Goal: Information Seeking & Learning: Learn about a topic

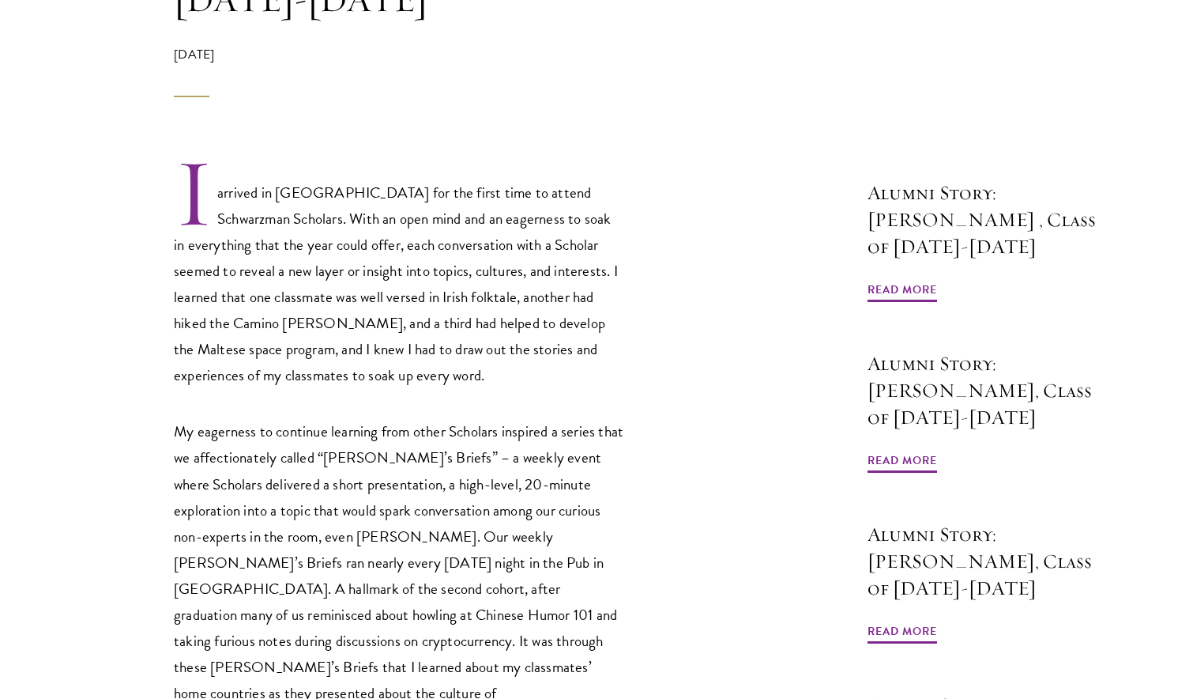
scroll to position [493, 0]
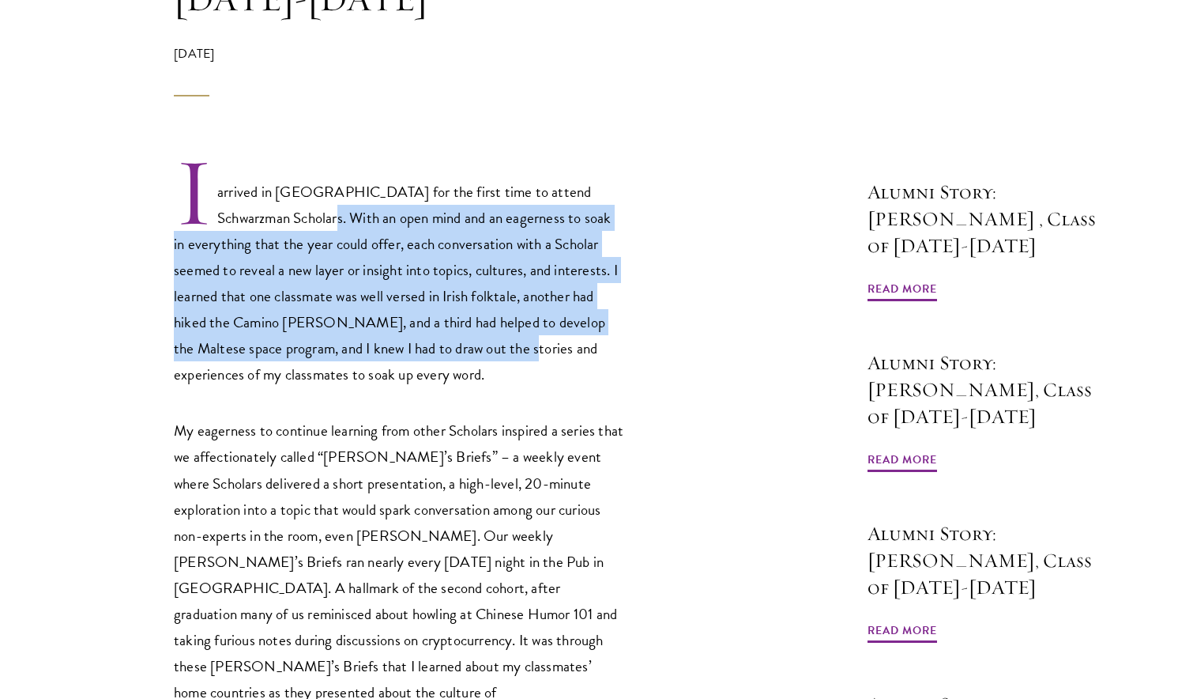
drag, startPoint x: 275, startPoint y: 161, endPoint x: 469, endPoint y: 363, distance: 279.5
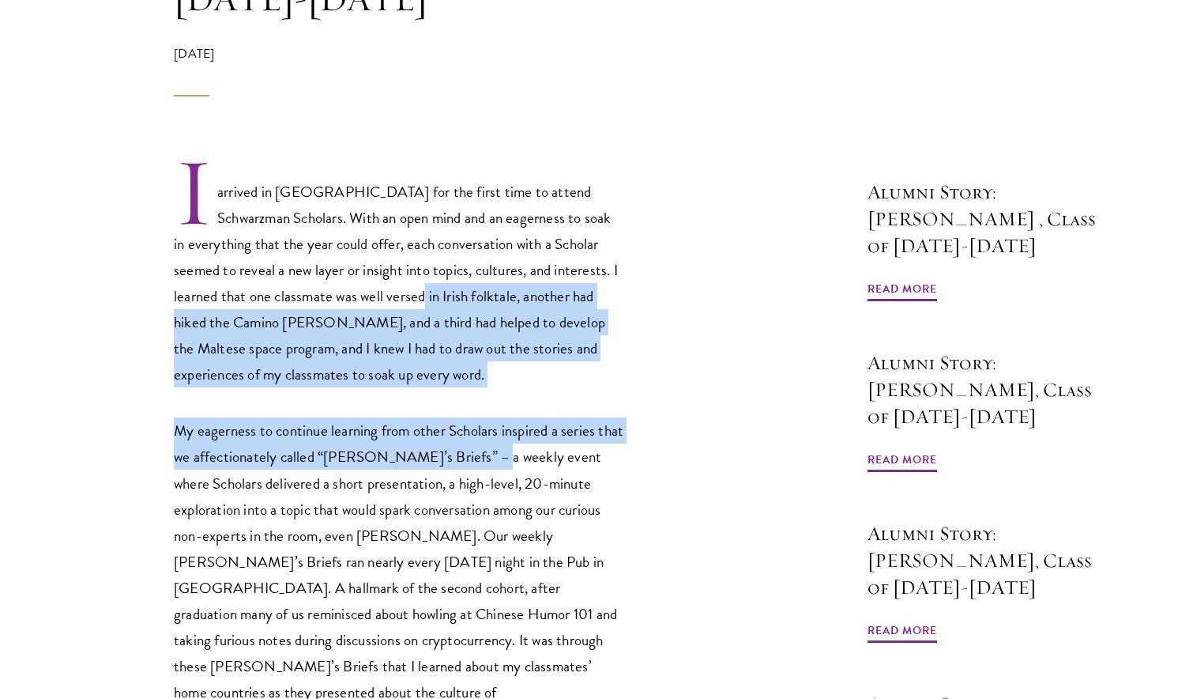
drag, startPoint x: 503, startPoint y: 420, endPoint x: 344, endPoint y: 220, distance: 255.4
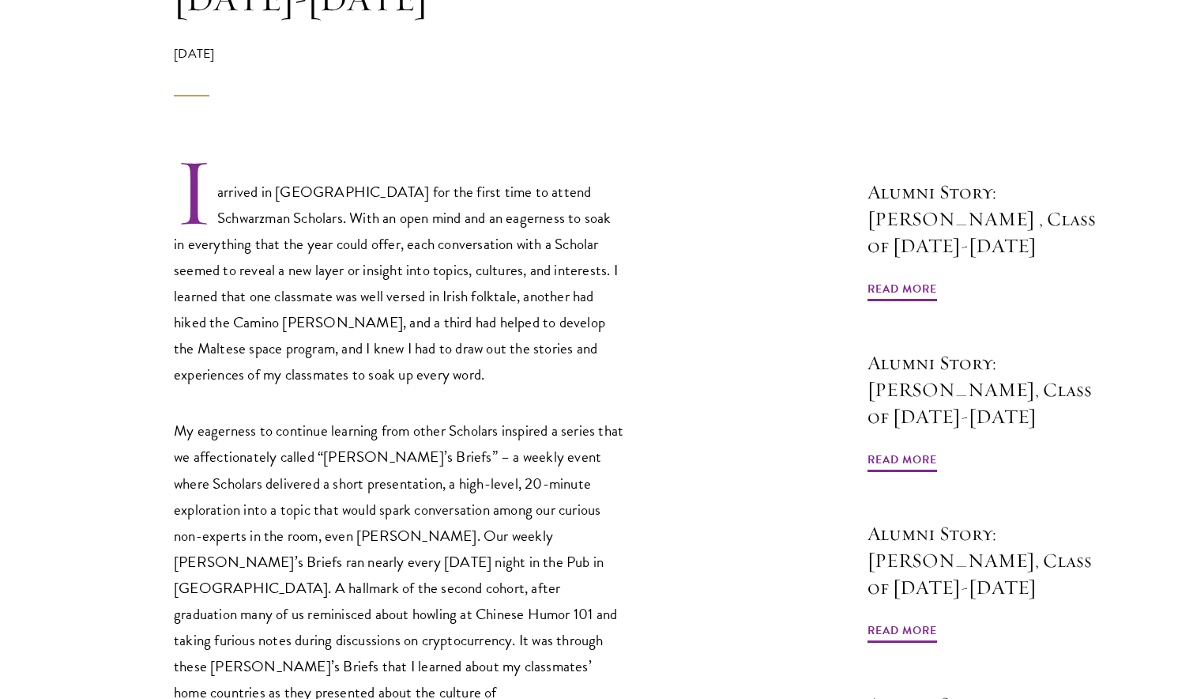
click at [344, 220] on p "I arrived in [GEOGRAPHIC_DATA] for the first time to attend Schwarzman Scholars…" at bounding box center [399, 272] width 451 height 232
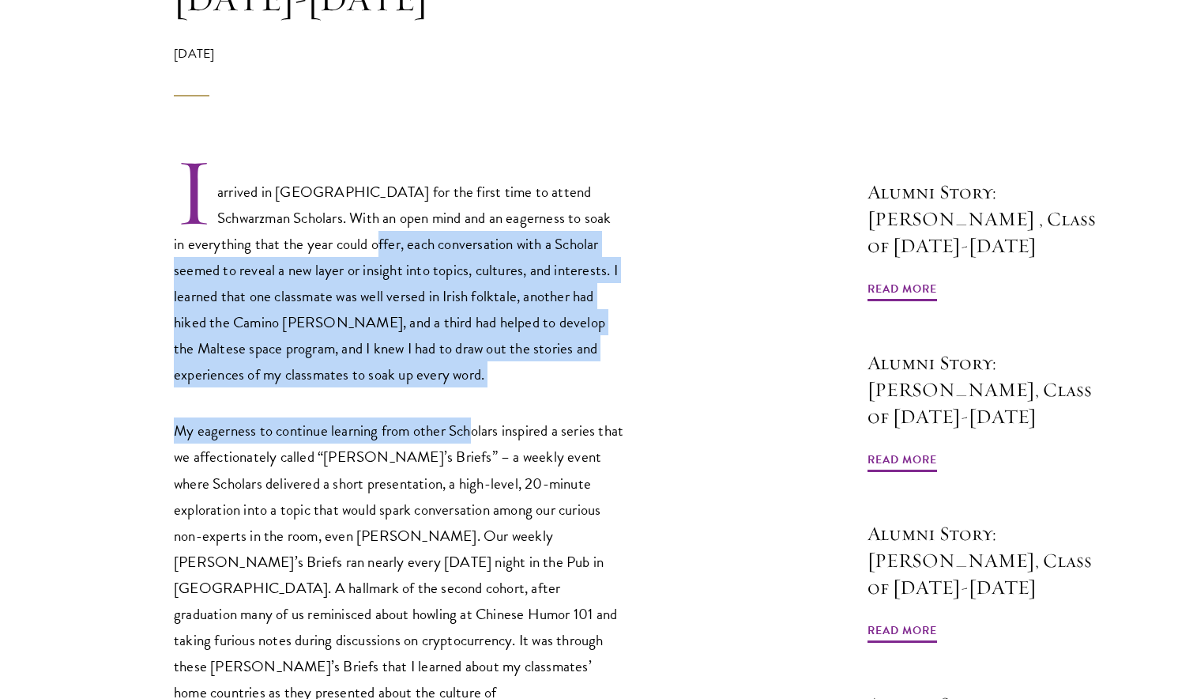
drag, startPoint x: 413, startPoint y: 307, endPoint x: 494, endPoint y: 431, distance: 148.4
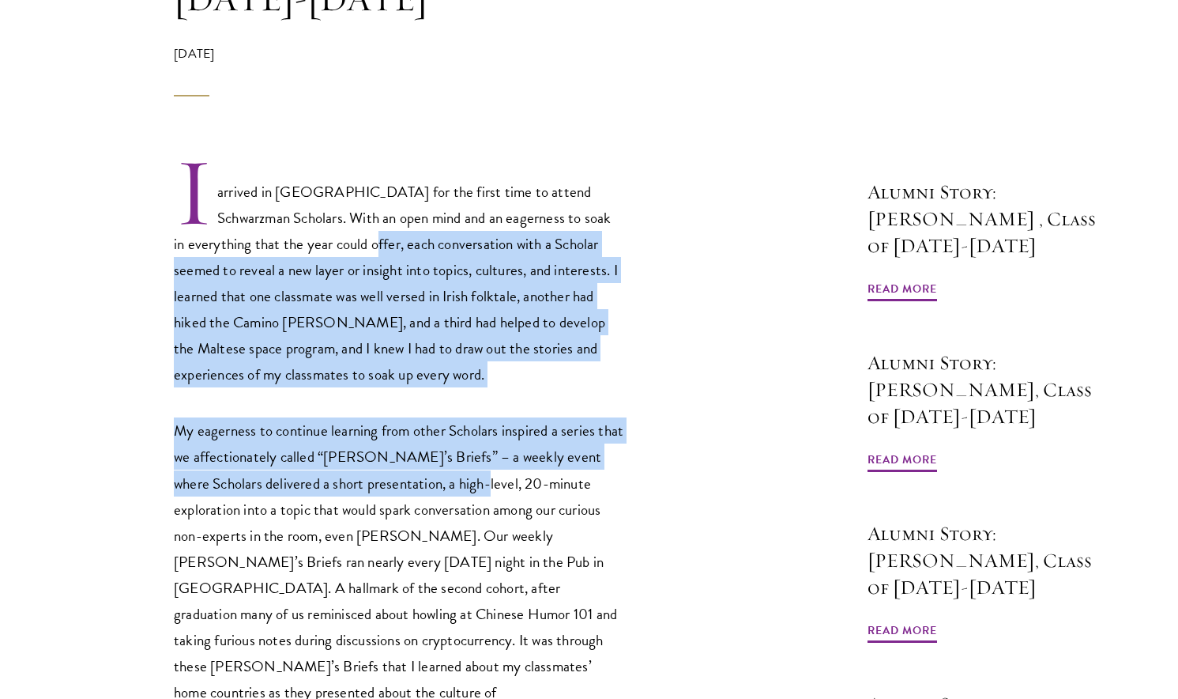
click at [494, 432] on p "My eagerness to continue learning from other Scholars inspired a series that we…" at bounding box center [399, 587] width 451 height 340
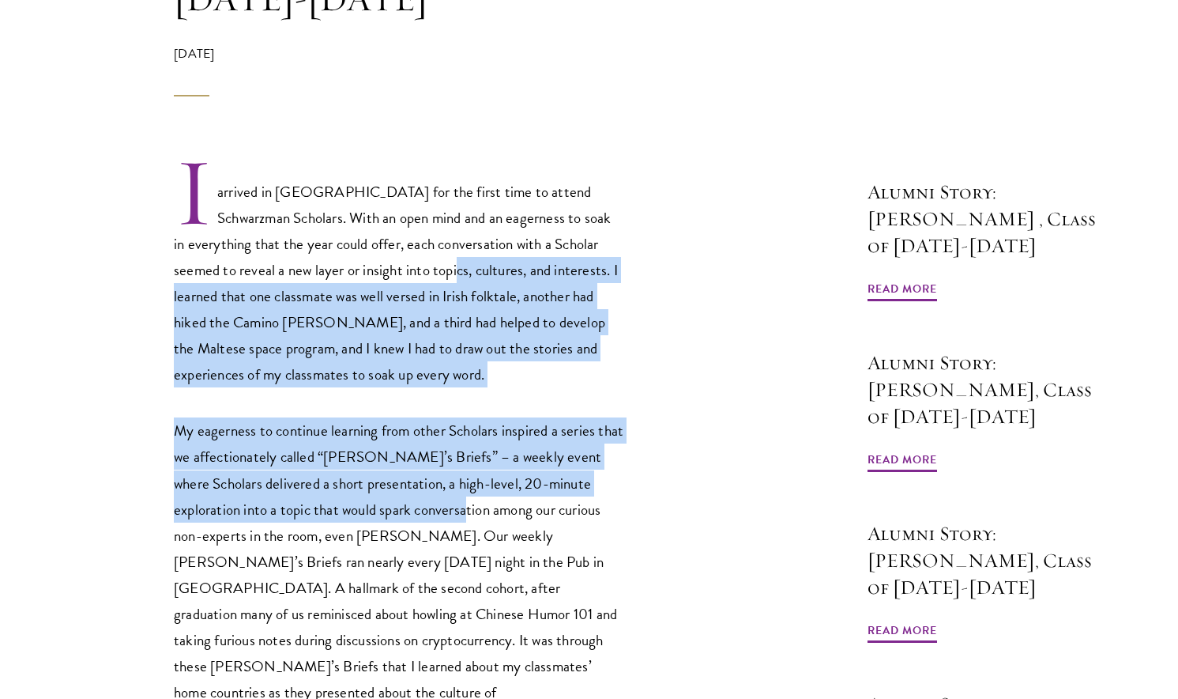
drag, startPoint x: 522, startPoint y: 468, endPoint x: 356, endPoint y: 204, distance: 311.4
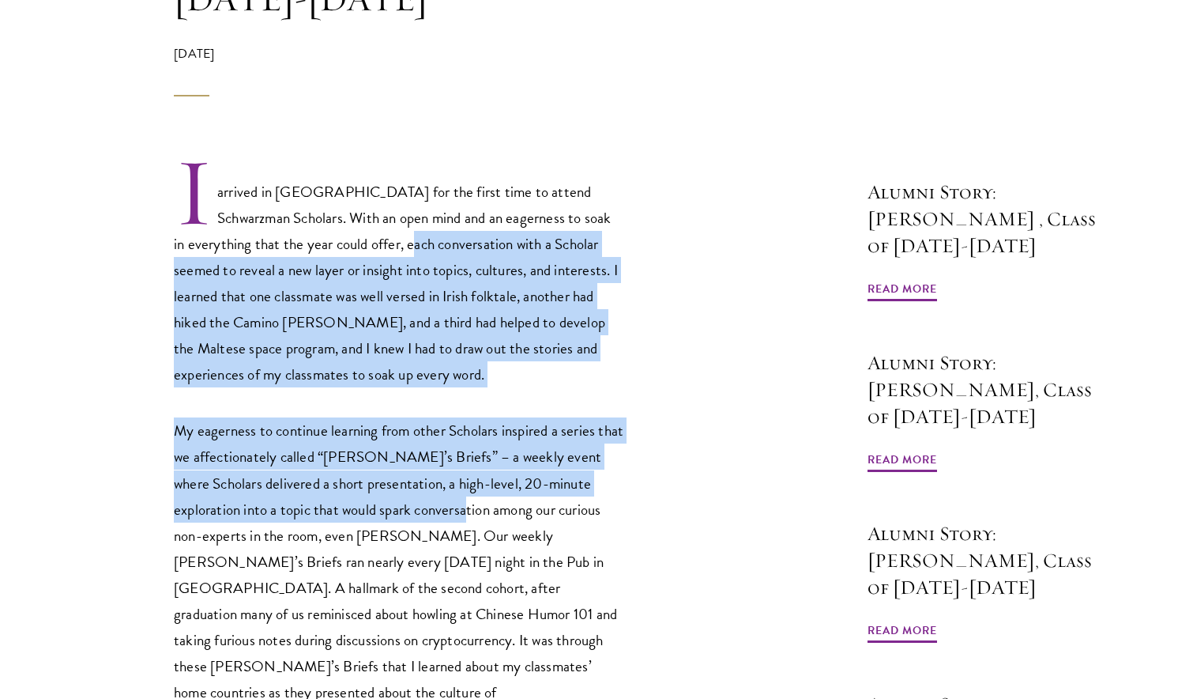
click at [356, 204] on p "I arrived in [GEOGRAPHIC_DATA] for the first time to attend Schwarzman Scholars…" at bounding box center [399, 272] width 451 height 232
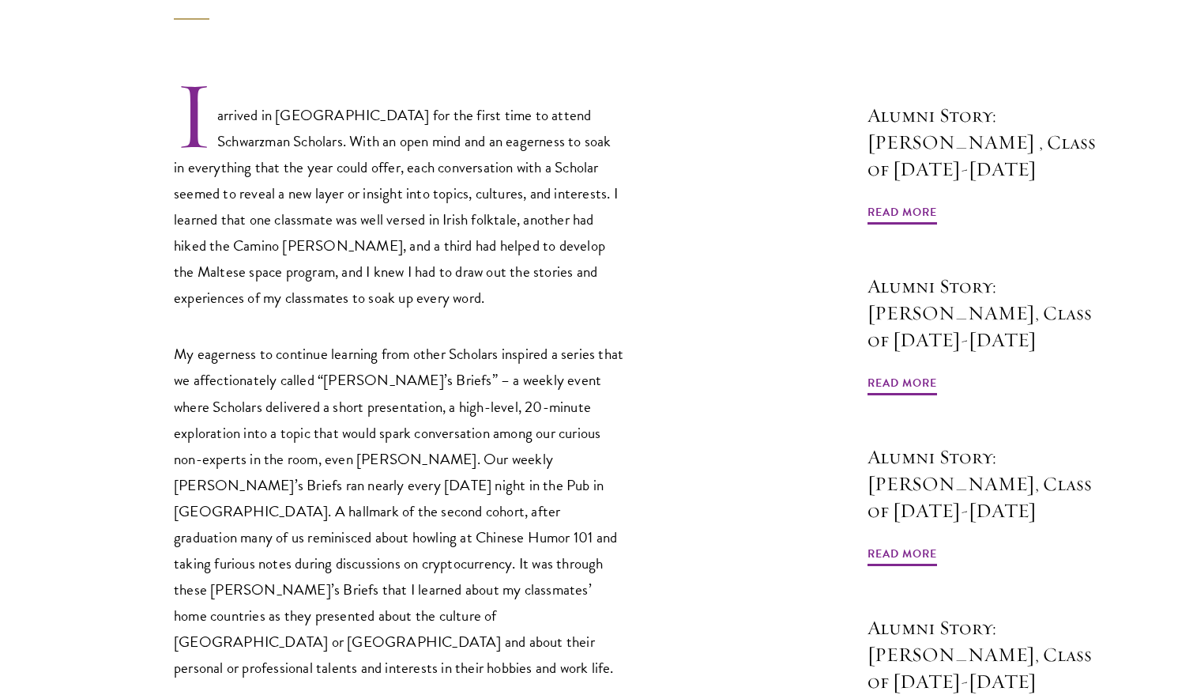
scroll to position [582, 0]
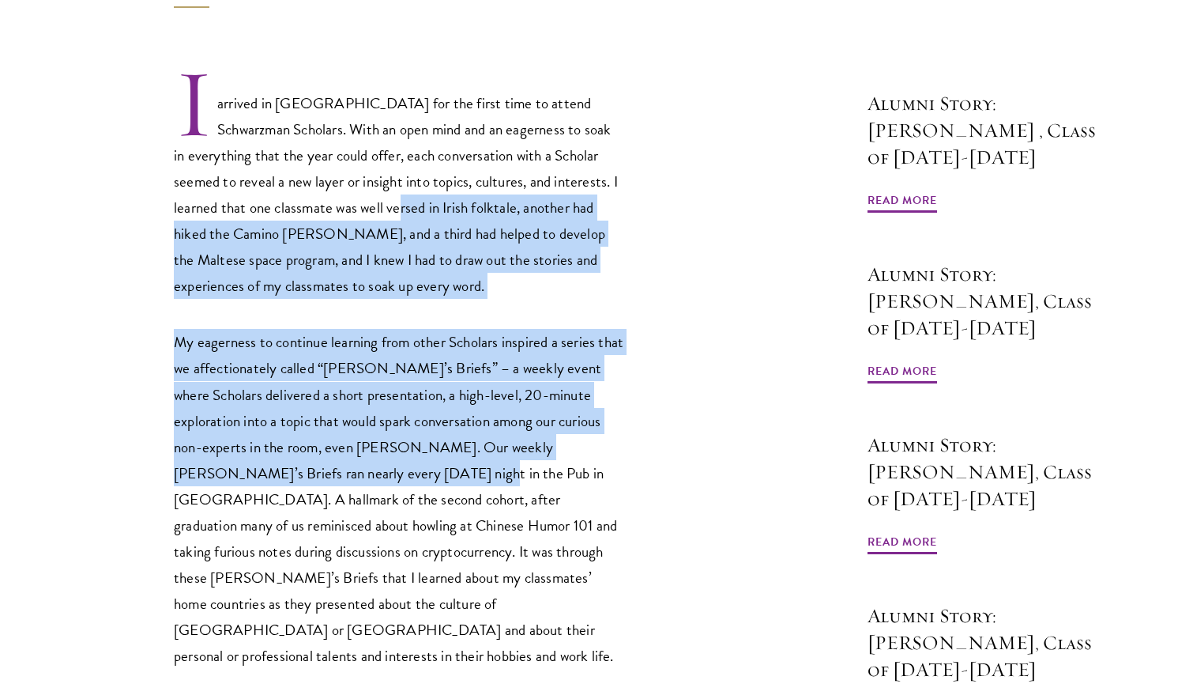
drag, startPoint x: 359, startPoint y: 157, endPoint x: 472, endPoint y: 462, distance: 325.4
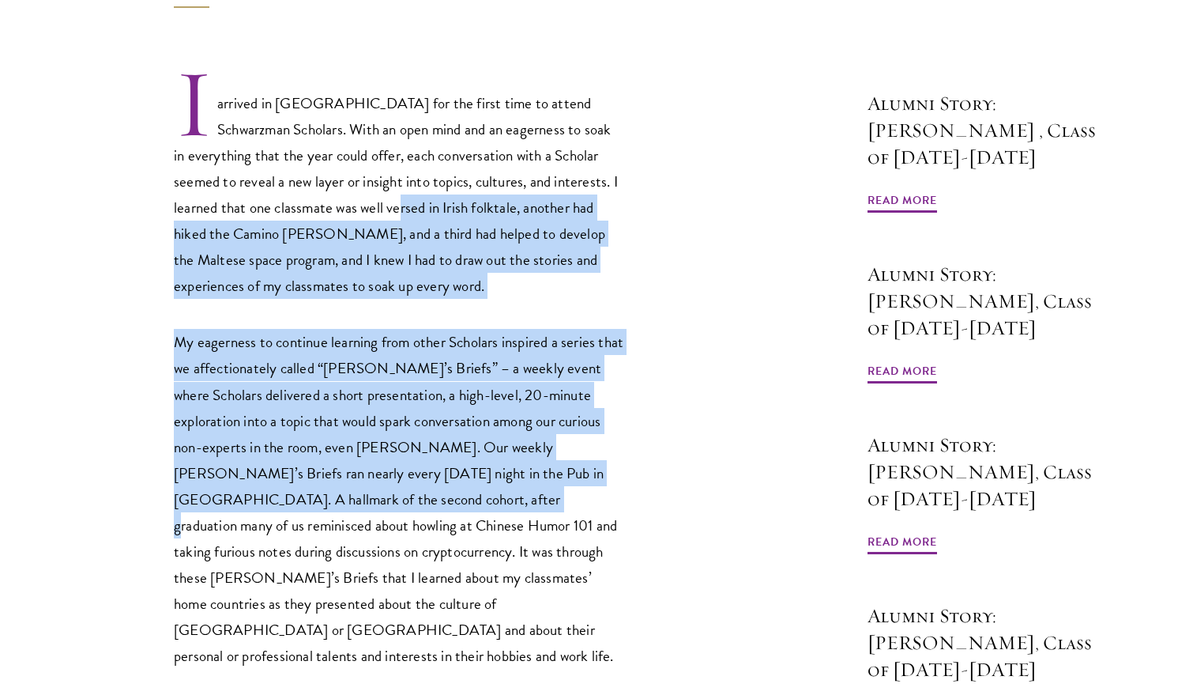
click at [472, 463] on p "My eagerness to continue learning from other Scholars inspired a series that we…" at bounding box center [399, 499] width 451 height 340
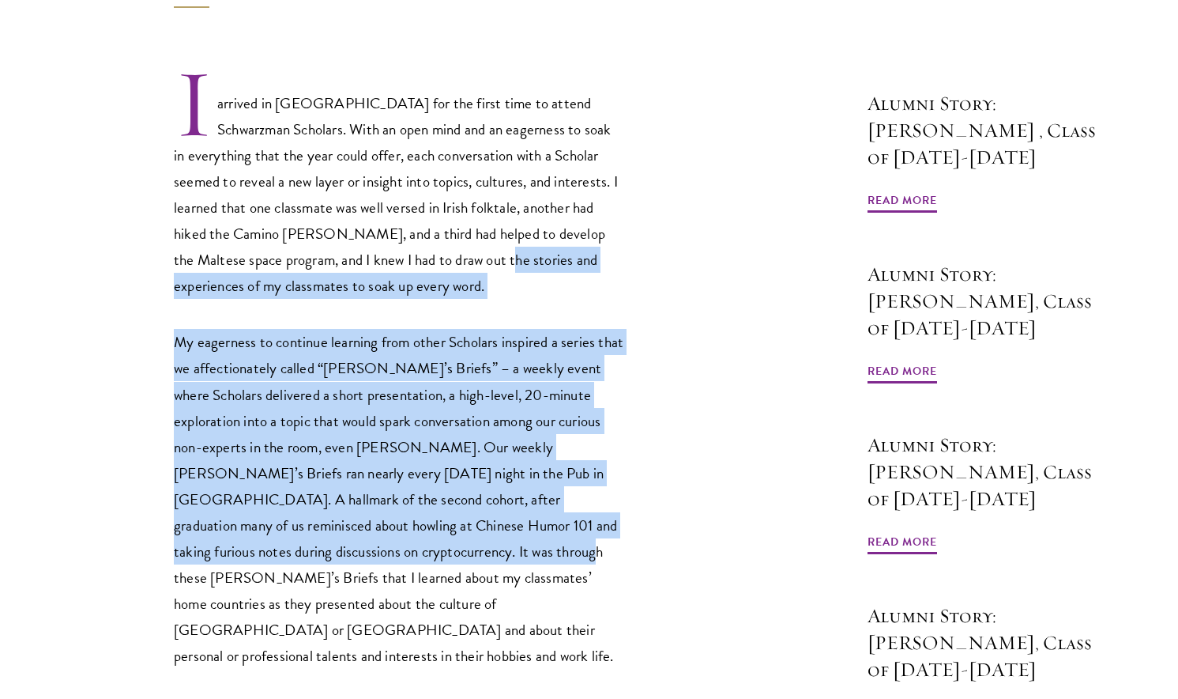
drag, startPoint x: 454, startPoint y: 354, endPoint x: 375, endPoint y: 187, distance: 185.6
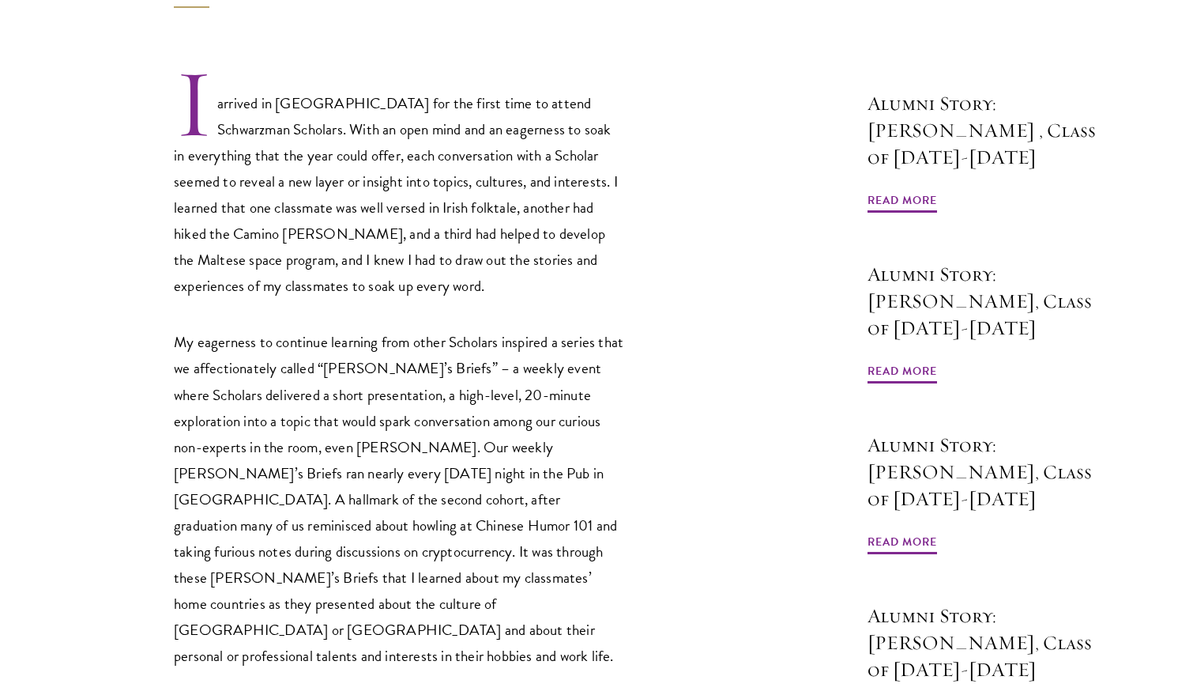
click at [375, 187] on p "I arrived in [GEOGRAPHIC_DATA] for the first time to attend Schwarzman Scholars…" at bounding box center [399, 183] width 451 height 232
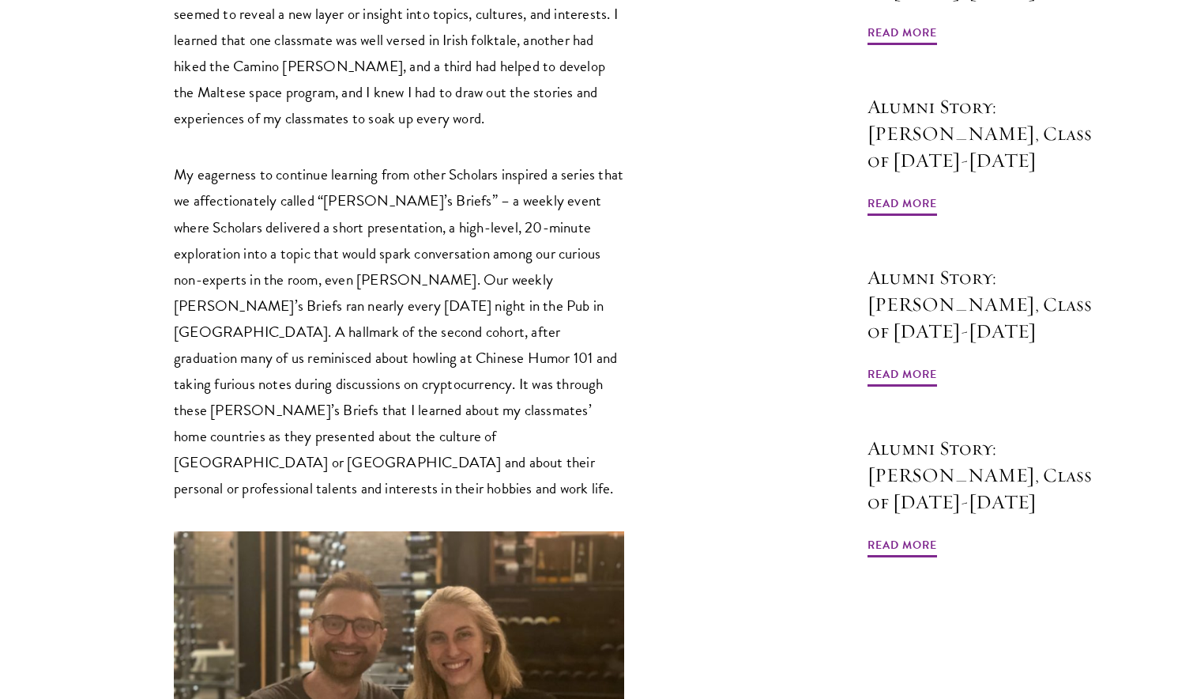
scroll to position [763, 0]
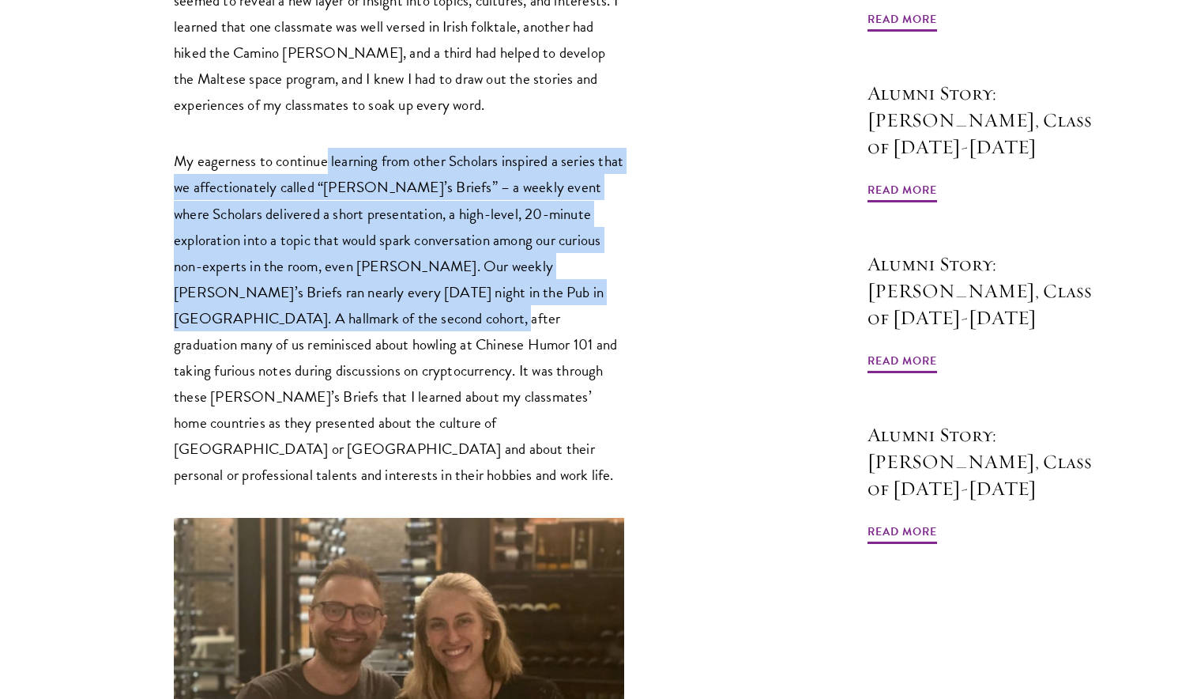
drag, startPoint x: 325, startPoint y: 119, endPoint x: 466, endPoint y: 320, distance: 245.8
click at [461, 316] on p "My eagerness to continue learning from other Scholars inspired a series that we…" at bounding box center [399, 318] width 451 height 340
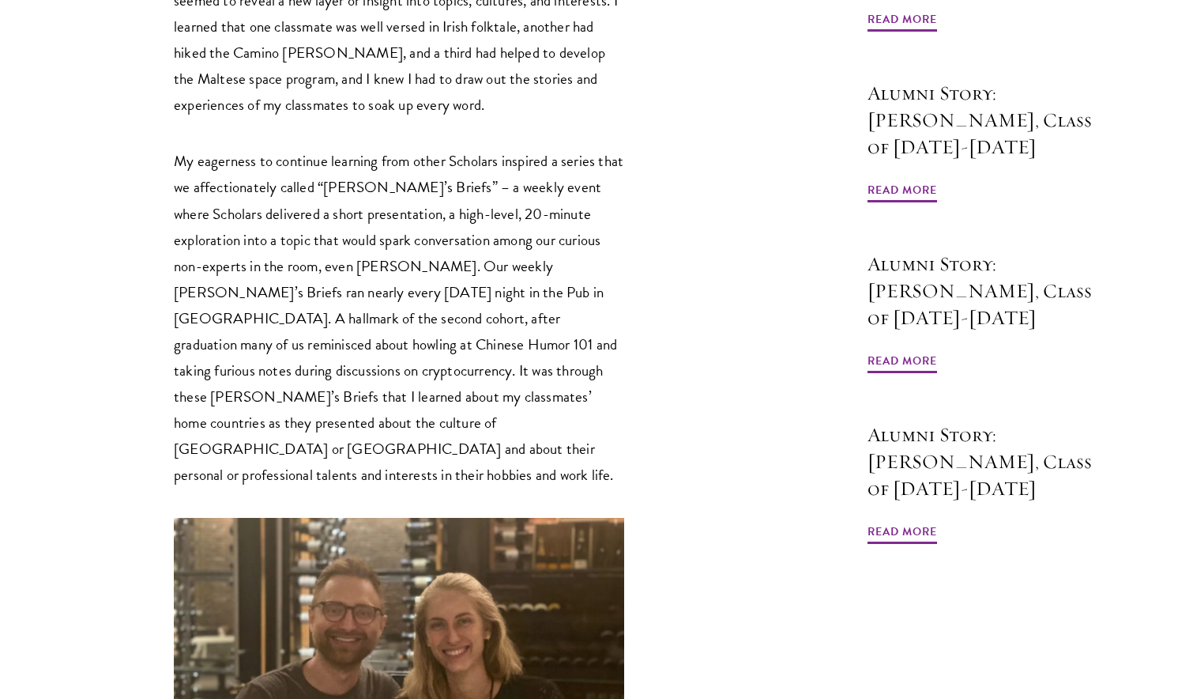
click at [466, 320] on p "My eagerness to continue learning from other Scholars inspired a series that we…" at bounding box center [399, 318] width 451 height 340
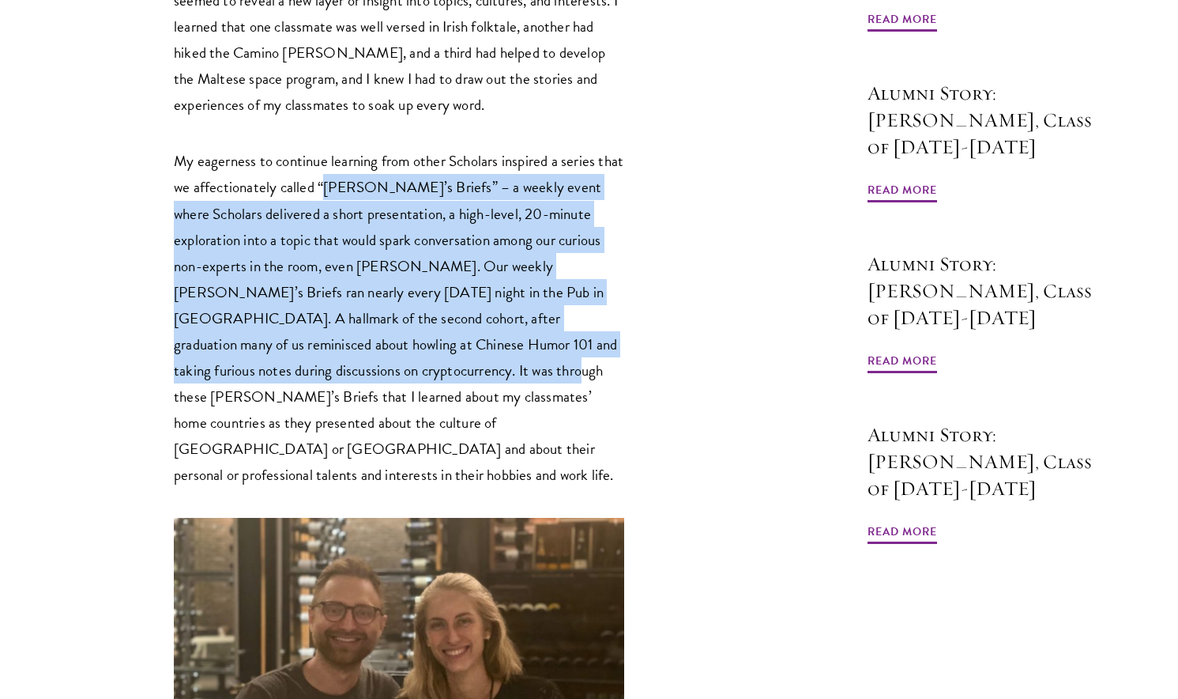
drag, startPoint x: 495, startPoint y: 332, endPoint x: 318, endPoint y: 114, distance: 281.0
click at [325, 148] on p "My eagerness to continue learning from other Scholars inspired a series that we…" at bounding box center [399, 318] width 451 height 340
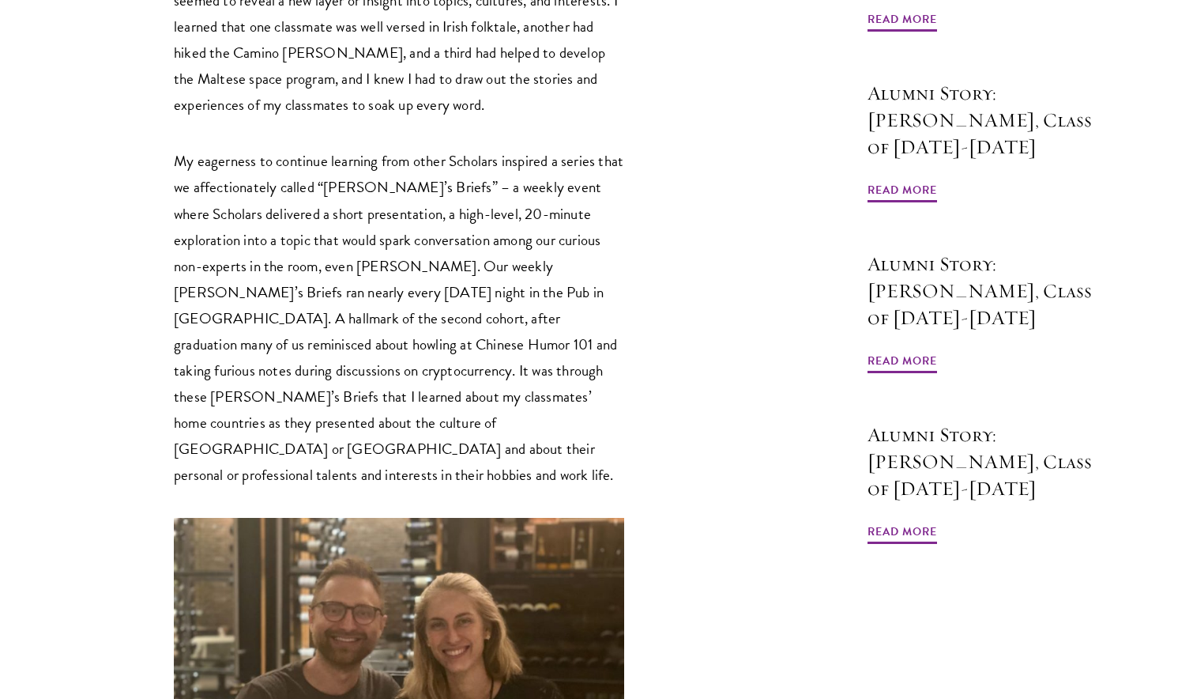
click at [318, 148] on p "My eagerness to continue learning from other Scholars inspired a series that we…" at bounding box center [399, 318] width 451 height 340
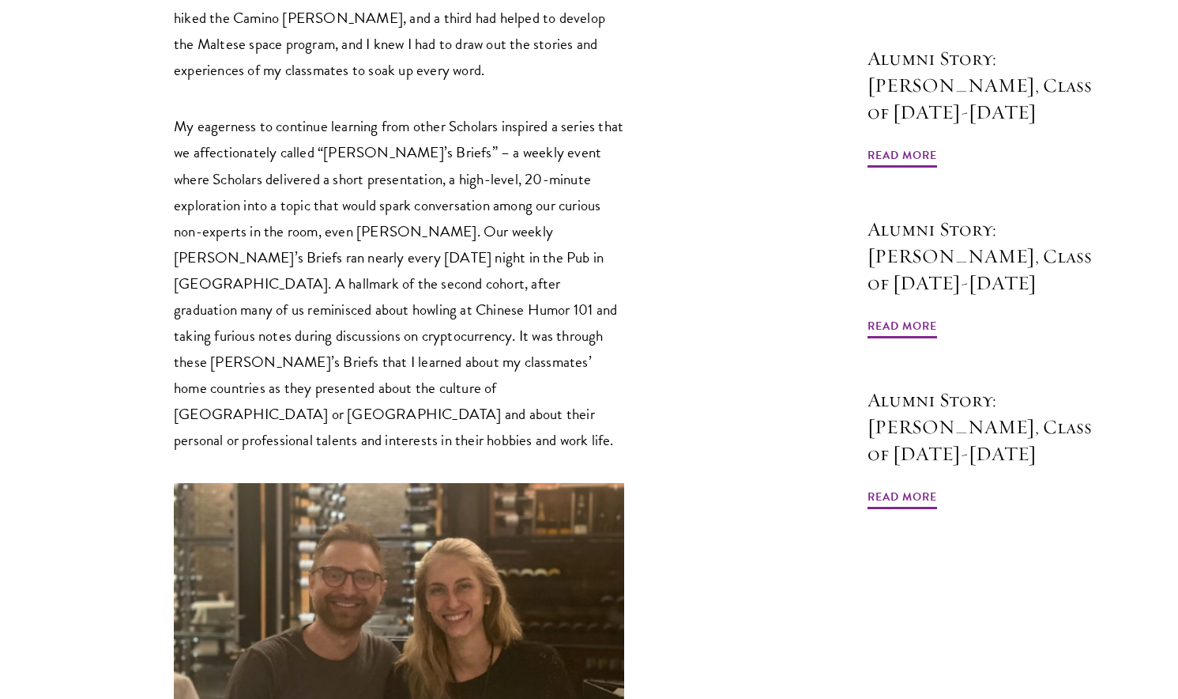
scroll to position [801, 0]
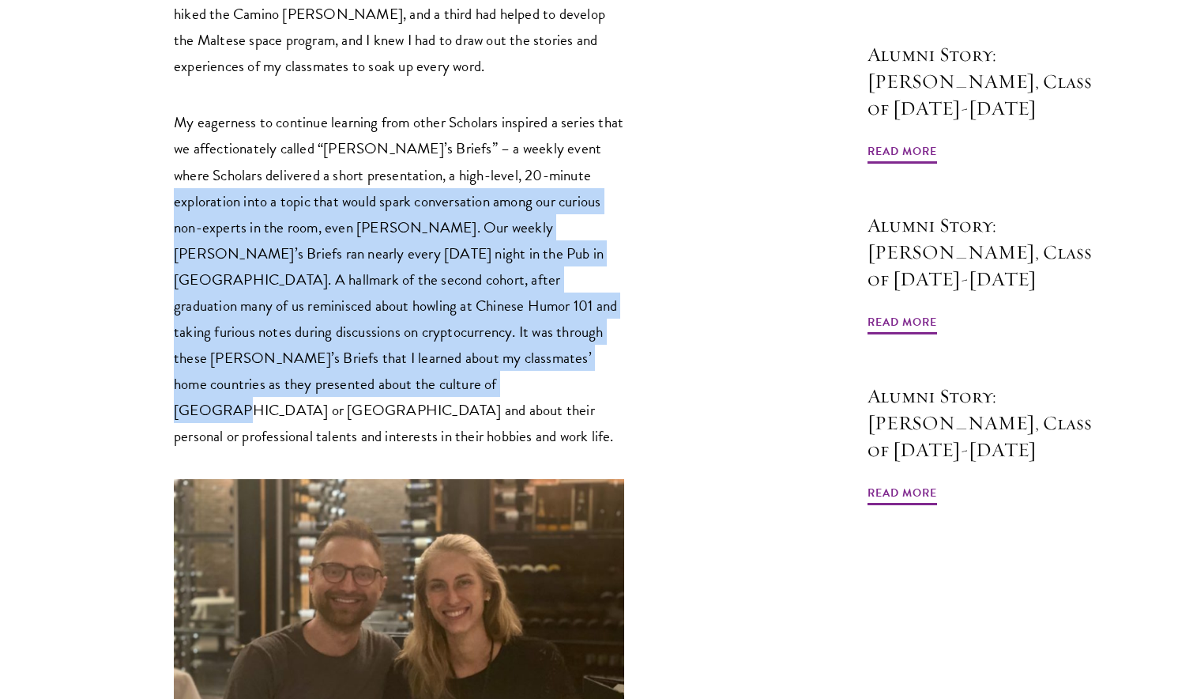
drag, startPoint x: 227, startPoint y: 176, endPoint x: 437, endPoint y: 360, distance: 279.0
click at [432, 358] on p "My eagerness to continue learning from other Scholars inspired a series that we…" at bounding box center [399, 279] width 451 height 340
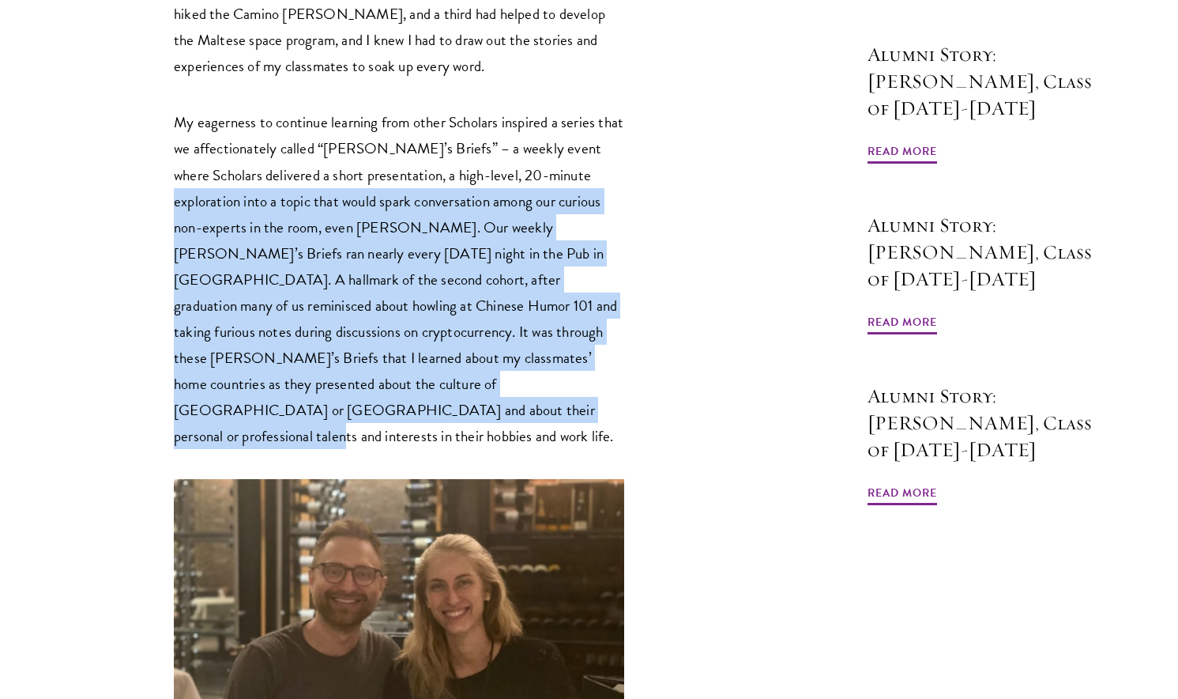
click at [437, 360] on p "My eagerness to continue learning from other Scholars inspired a series that we…" at bounding box center [399, 279] width 451 height 340
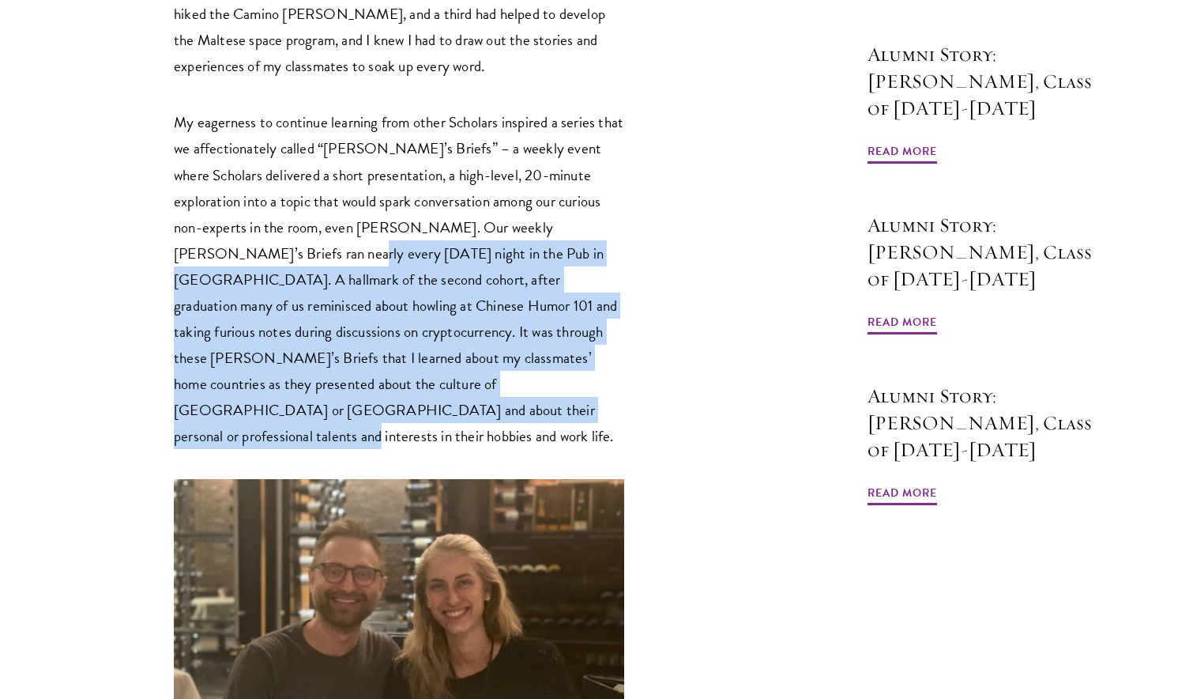
drag, startPoint x: 463, startPoint y: 362, endPoint x: 258, endPoint y: 143, distance: 299.7
click at [263, 147] on p "My eagerness to continue learning from other Scholars inspired a series that we…" at bounding box center [399, 279] width 451 height 340
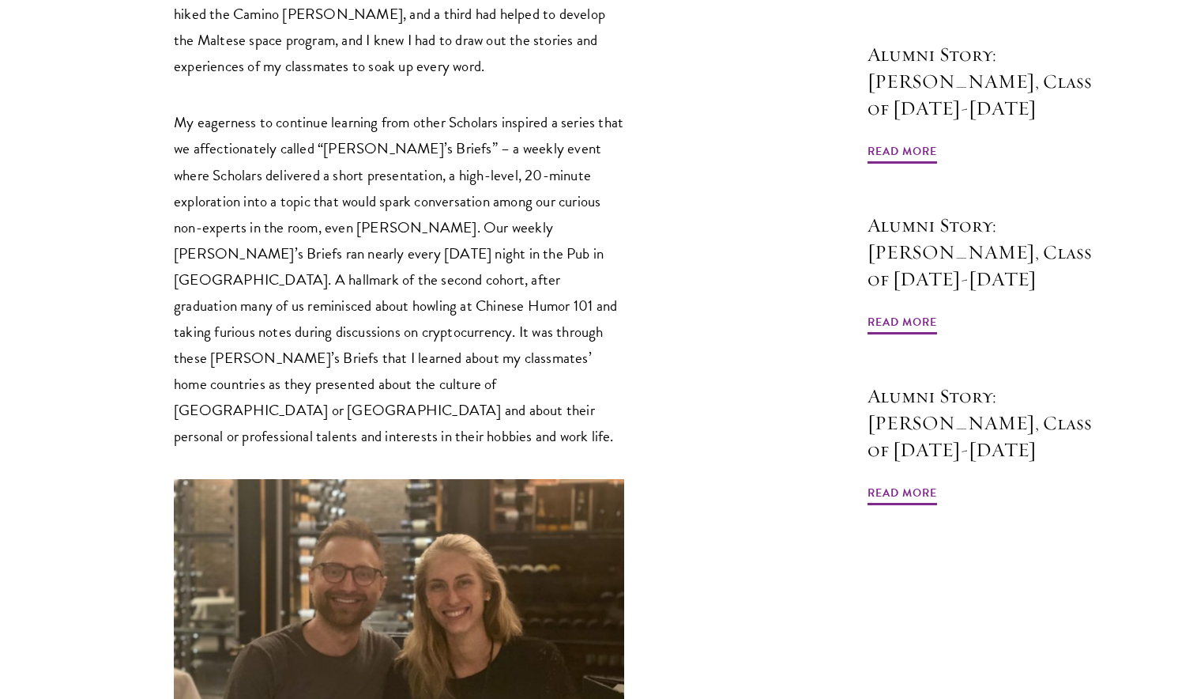
click at [258, 143] on p "My eagerness to continue learning from other Scholars inspired a series that we…" at bounding box center [399, 279] width 451 height 340
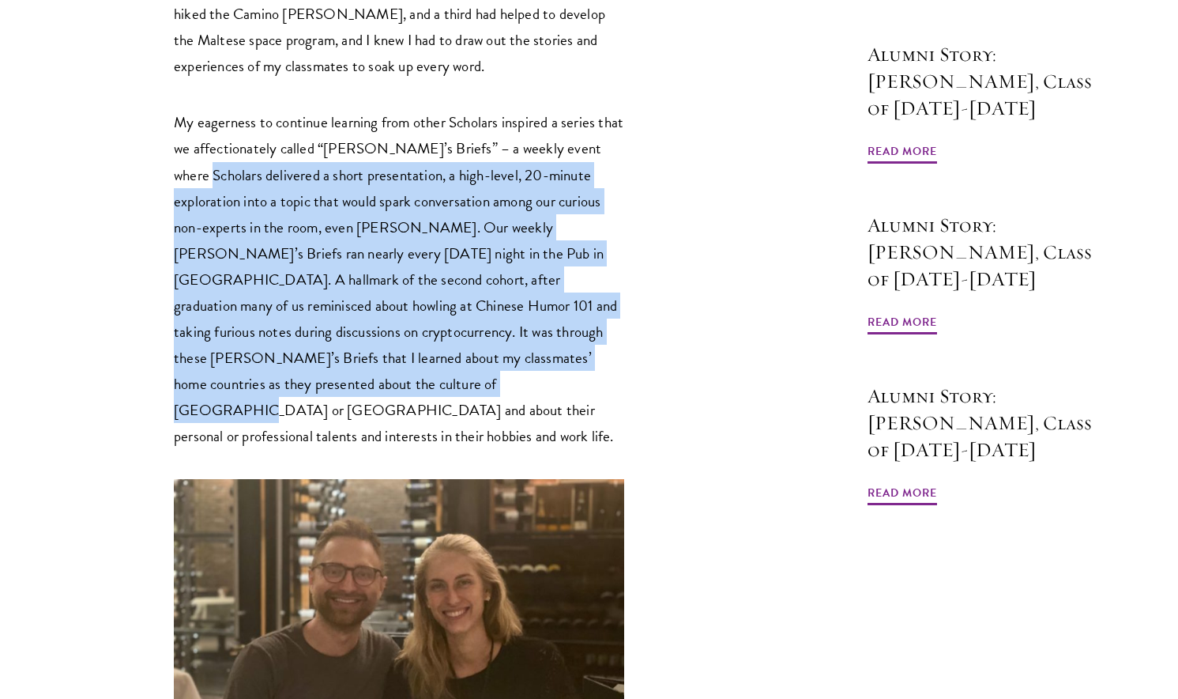
drag, startPoint x: 224, startPoint y: 136, endPoint x: 444, endPoint y: 357, distance: 311.9
click at [439, 353] on p "My eagerness to continue learning from other Scholars inspired a series that we…" at bounding box center [399, 279] width 451 height 340
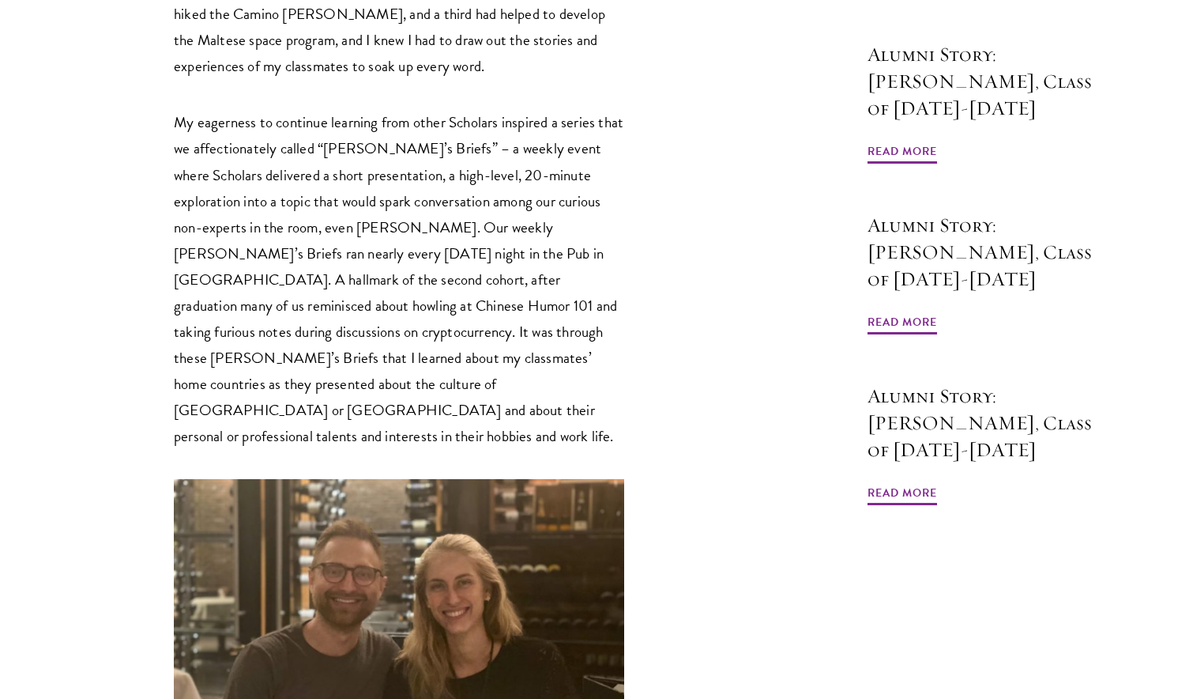
click at [444, 357] on p "My eagerness to continue learning from other Scholars inspired a series that we…" at bounding box center [399, 279] width 451 height 340
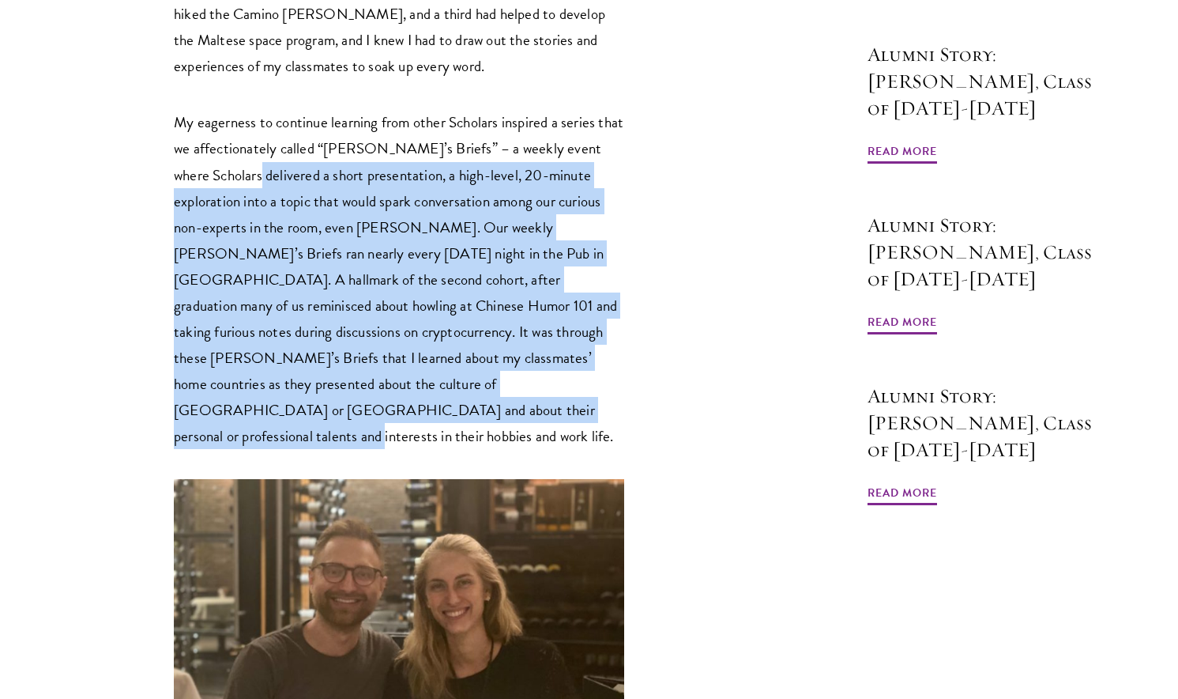
drag, startPoint x: 466, startPoint y: 367, endPoint x: 214, endPoint y: 97, distance: 369.1
click at [217, 109] on p "My eagerness to continue learning from other Scholars inspired a series that we…" at bounding box center [399, 279] width 451 height 340
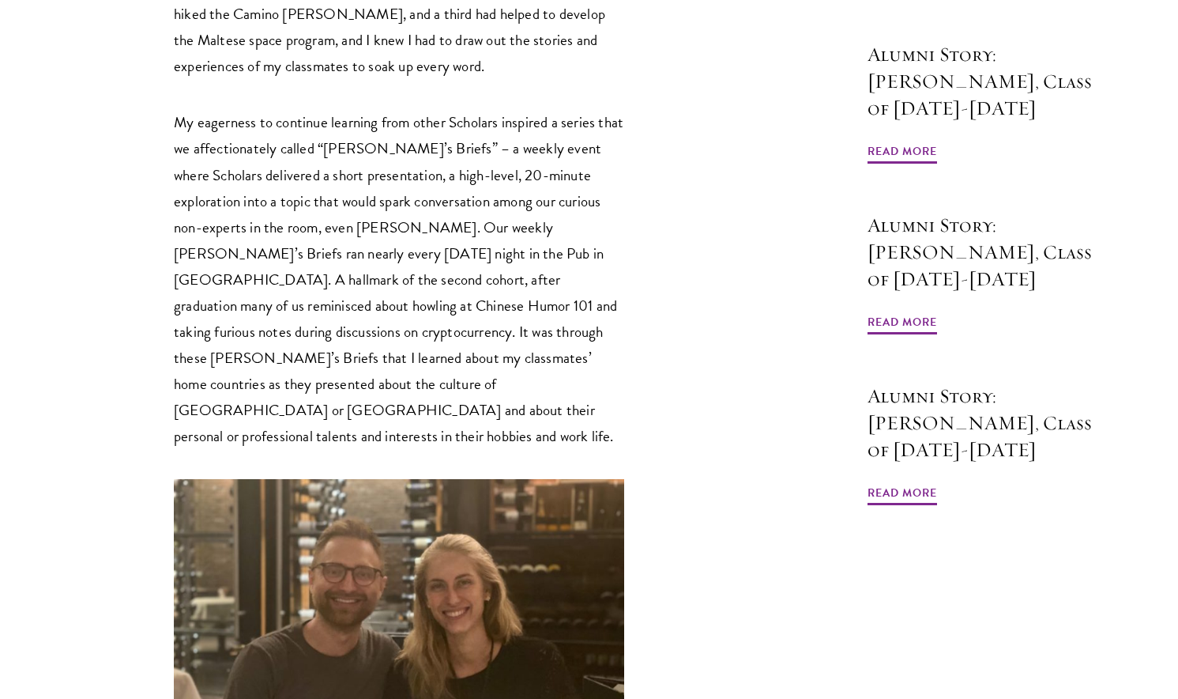
click at [213, 109] on p "My eagerness to continue learning from other Scholars inspired a series that we…" at bounding box center [399, 279] width 451 height 340
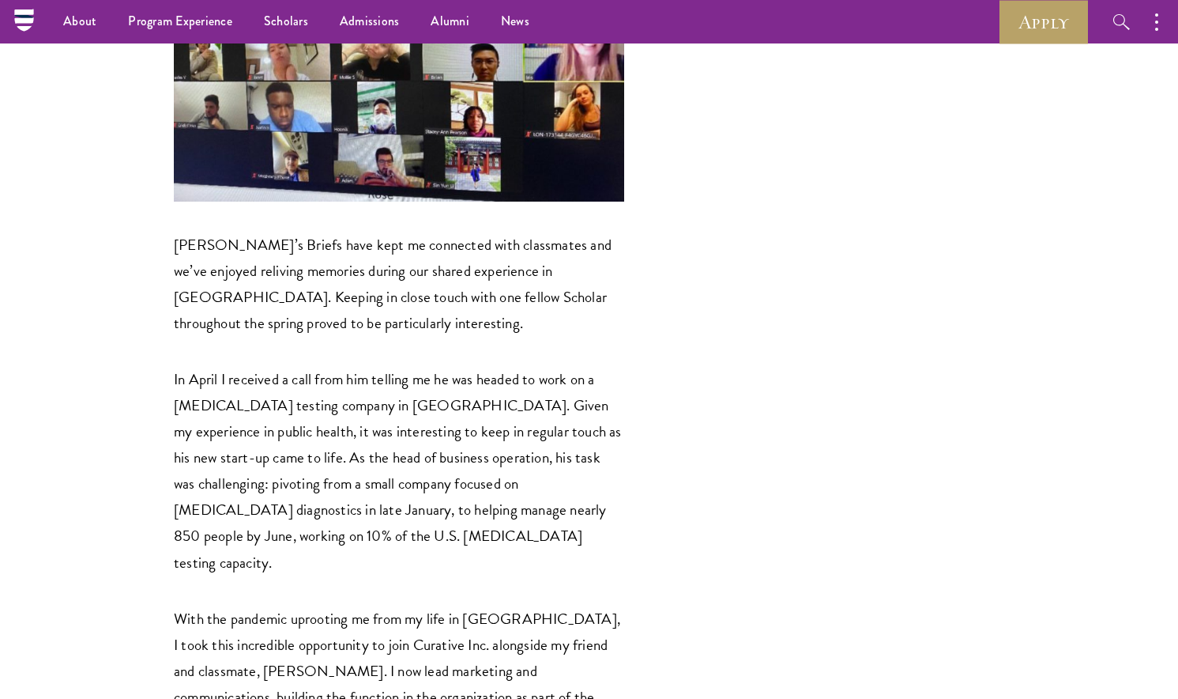
scroll to position [3150, 0]
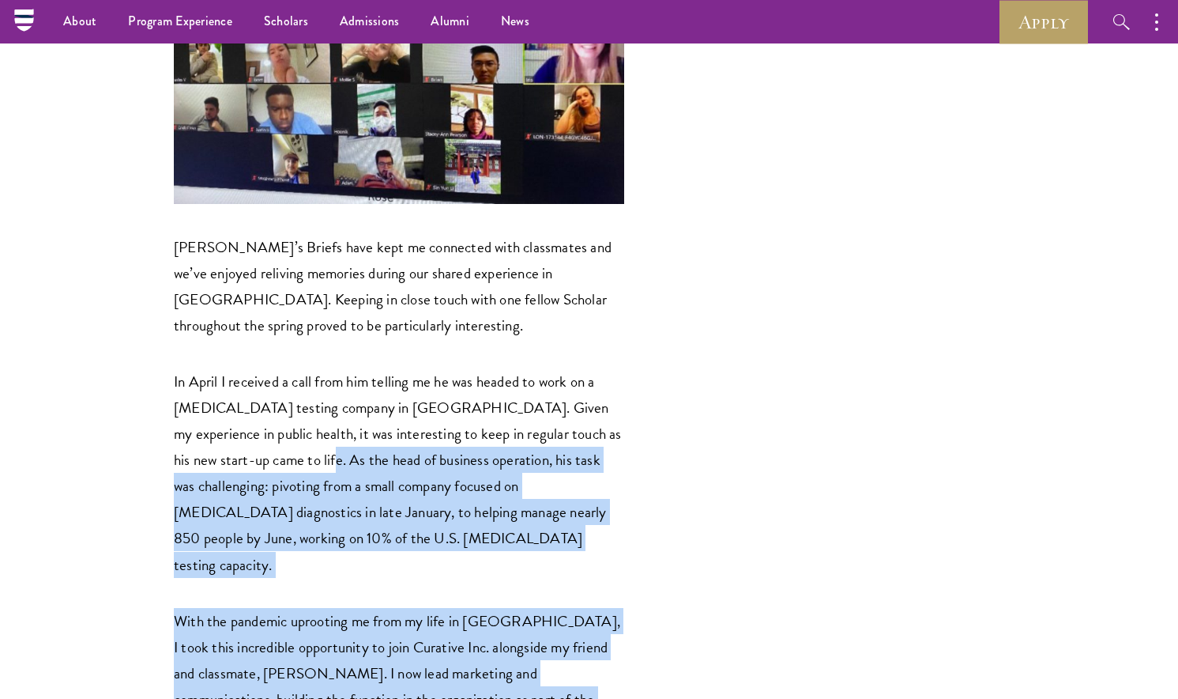
drag, startPoint x: 274, startPoint y: 250, endPoint x: 507, endPoint y: 507, distance: 347.0
click at [507, 608] on p "With the pandemic uprooting me from my life in [GEOGRAPHIC_DATA], I took this i…" at bounding box center [399, 712] width 451 height 209
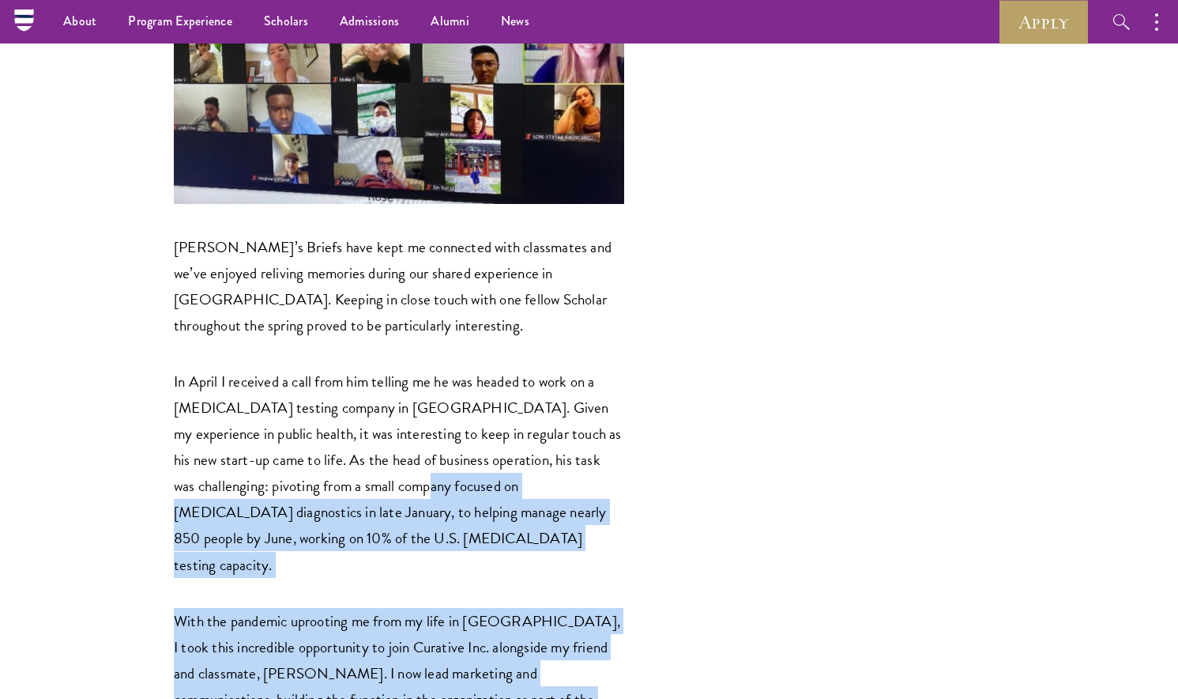
drag, startPoint x: 541, startPoint y: 517, endPoint x: 316, endPoint y: 254, distance: 345.9
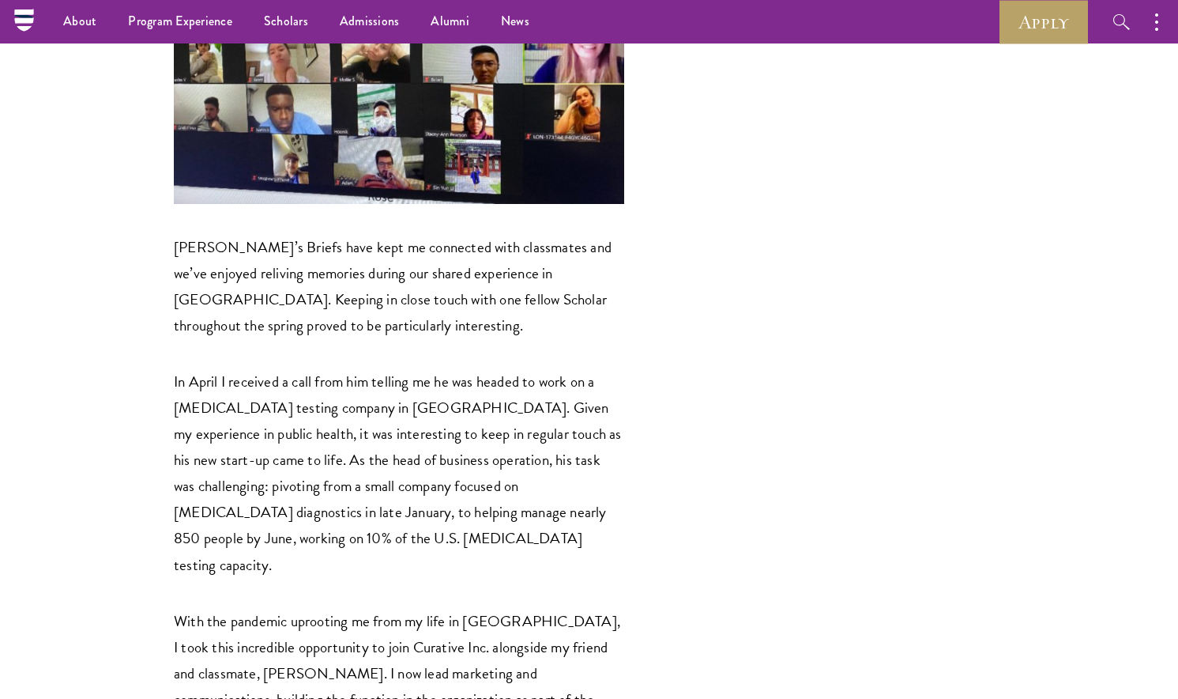
click at [316, 368] on p "In April I received a call from him telling me he was headed to work on a [MEDI…" at bounding box center [399, 472] width 451 height 209
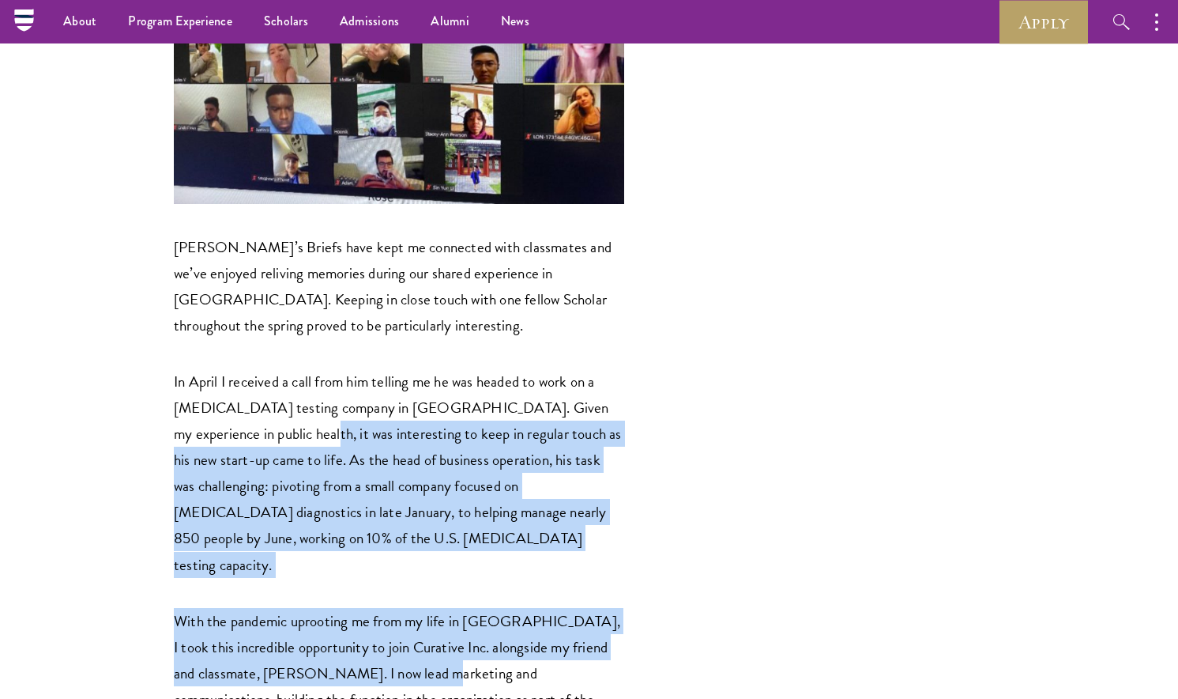
drag, startPoint x: 409, startPoint y: 370, endPoint x: 517, endPoint y: 477, distance: 151.5
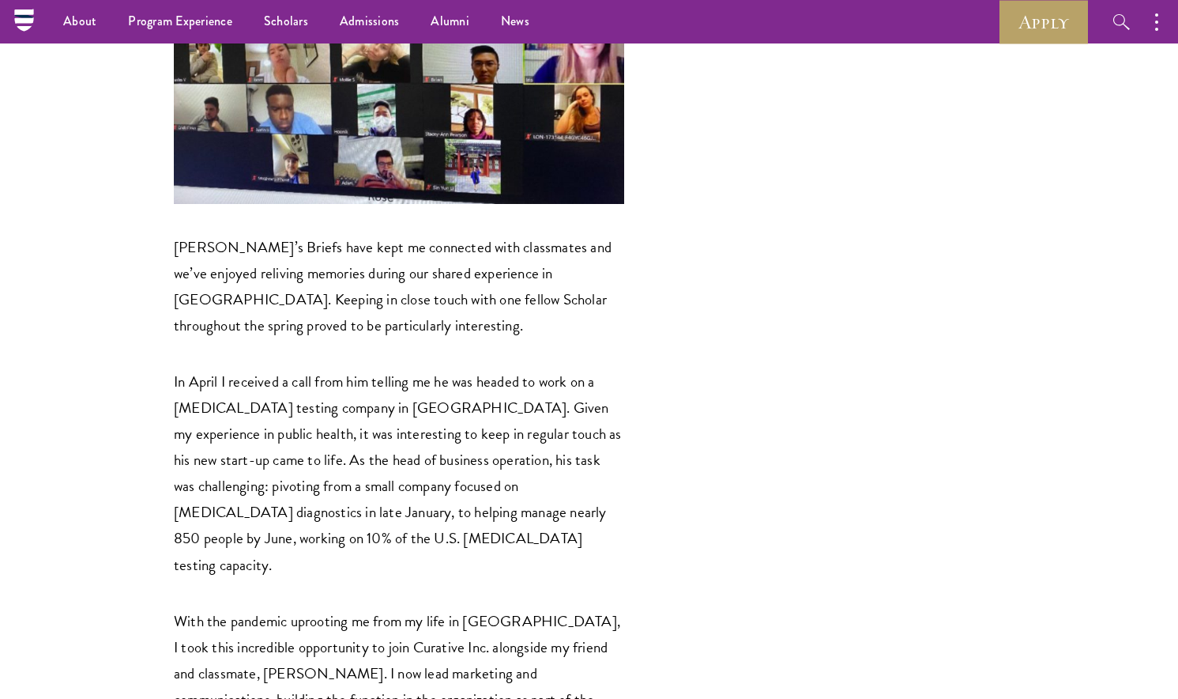
click at [517, 608] on p "With the pandemic uprooting me from my life in [GEOGRAPHIC_DATA], I took this i…" at bounding box center [399, 712] width 451 height 209
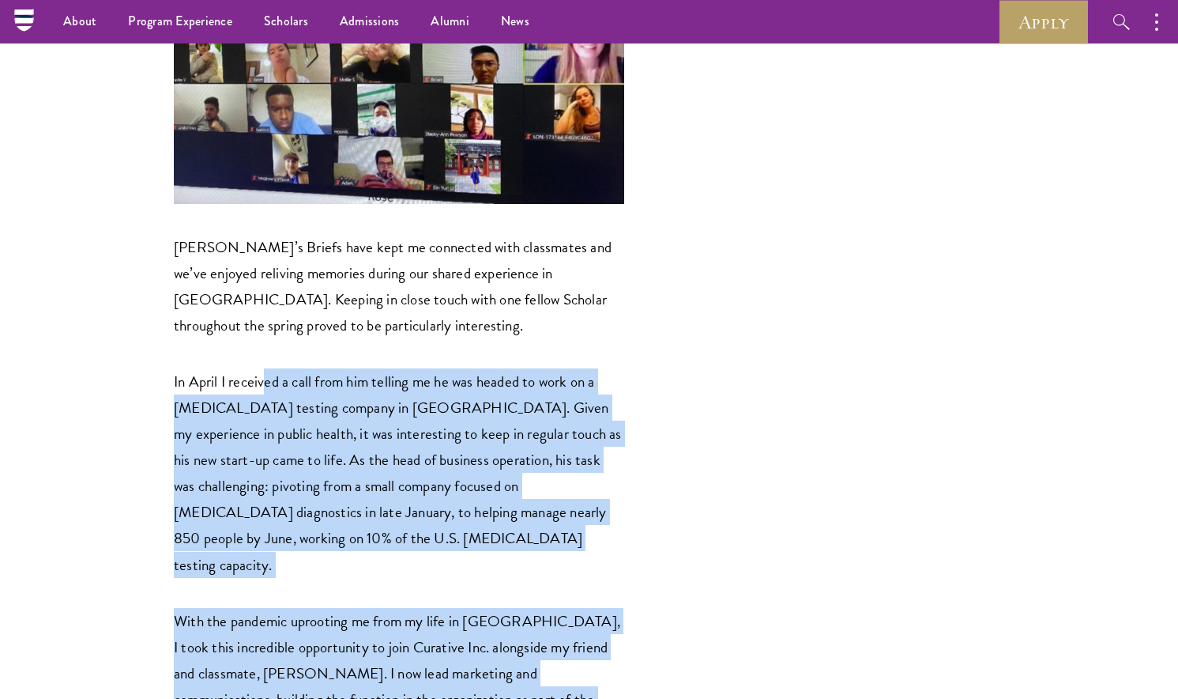
drag, startPoint x: 564, startPoint y: 522, endPoint x: 266, endPoint y: 184, distance: 450.7
click at [266, 368] on p "In April I received a call from him telling me he was headed to work on a [MEDI…" at bounding box center [399, 472] width 451 height 209
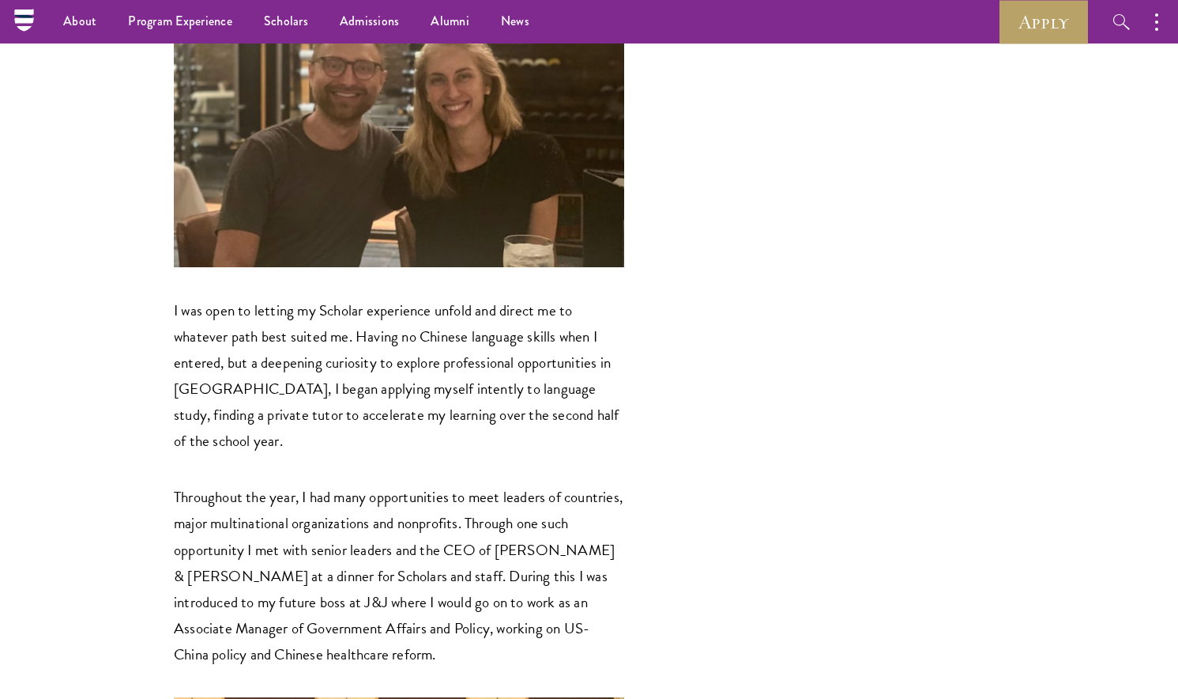
scroll to position [819, 0]
